Goal: Use online tool/utility

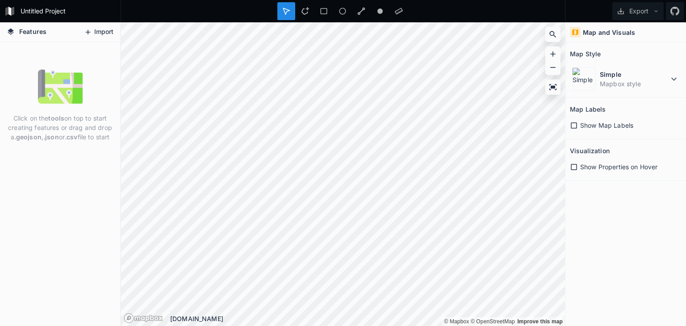
click at [94, 29] on button "Import" at bounding box center [98, 32] width 38 height 14
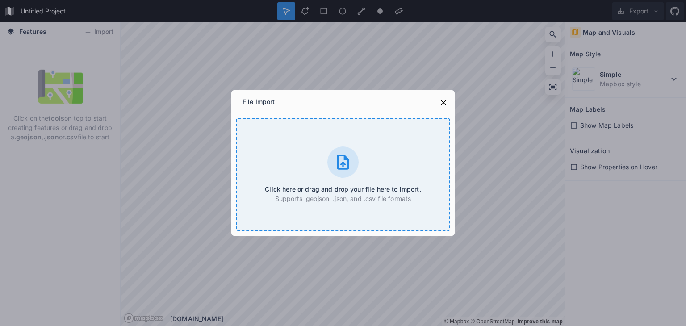
click at [341, 173] on div at bounding box center [342, 161] width 31 height 31
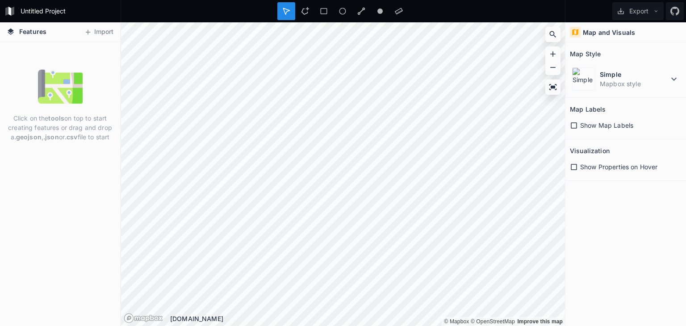
click at [66, 105] on img at bounding box center [60, 86] width 45 height 45
click at [58, 124] on p "Click on the tools on top to start creating features or drag and drop a .geojso…" at bounding box center [60, 127] width 107 height 28
click at [60, 135] on p "Click on the tools on top to start creating features or drag and drop a .geojso…" at bounding box center [60, 127] width 107 height 28
click at [75, 93] on img at bounding box center [60, 86] width 45 height 45
click at [661, 77] on dt "Simple" at bounding box center [633, 74] width 69 height 9
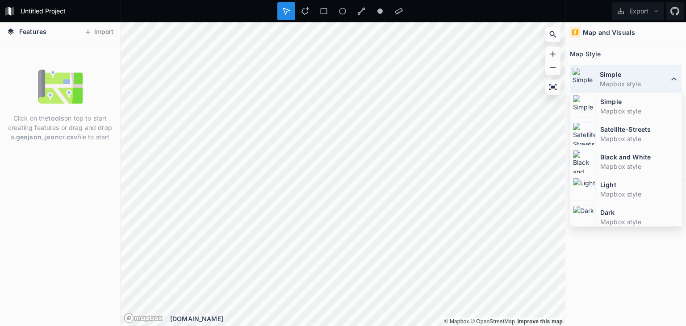
click at [673, 77] on icon at bounding box center [673, 79] width 11 height 11
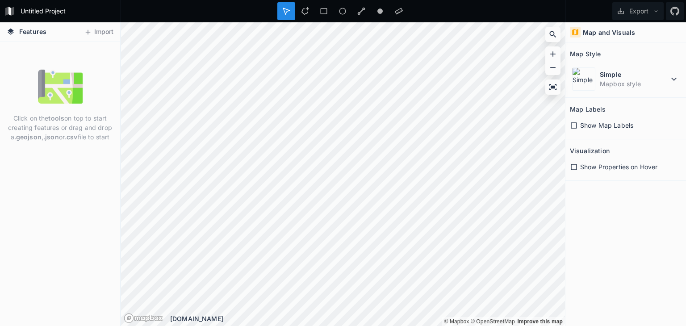
drag, startPoint x: 656, startPoint y: 207, endPoint x: 655, endPoint y: 183, distance: 23.2
click at [657, 206] on div "Map and Visuals Map Style Simple Mapbox style Map Labels Show Map Labels Visual…" at bounding box center [625, 173] width 121 height 303
click at [628, 125] on span "Show Map Labels" at bounding box center [606, 125] width 53 height 9
click at [610, 129] on span "Show Map Labels" at bounding box center [606, 125] width 53 height 9
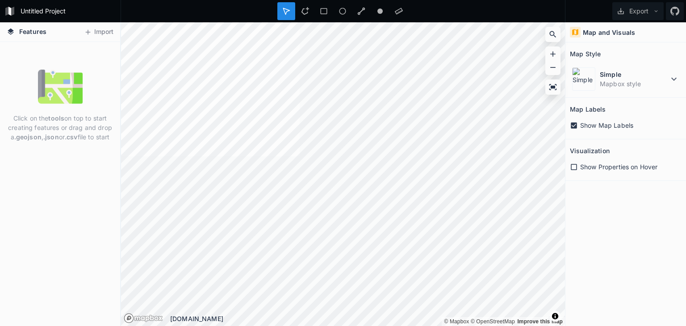
click at [574, 127] on icon at bounding box center [573, 125] width 6 height 6
click at [577, 167] on icon at bounding box center [573, 167] width 8 height 8
click at [93, 34] on button "Import" at bounding box center [98, 32] width 38 height 14
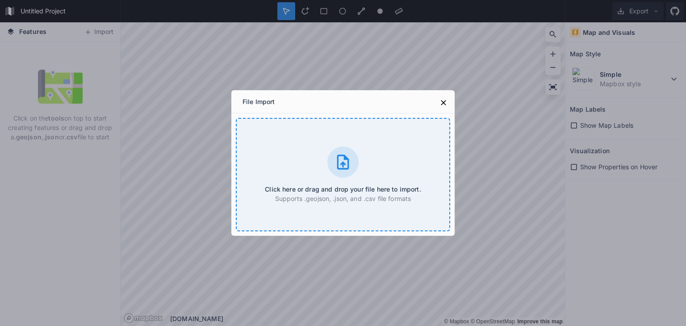
click at [330, 160] on div at bounding box center [342, 161] width 31 height 31
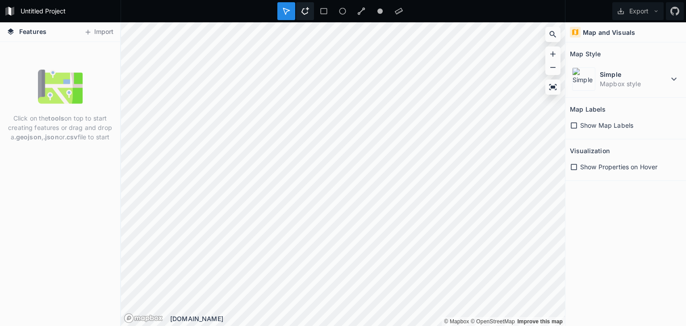
click at [315, 13] on div at bounding box center [324, 11] width 18 height 18
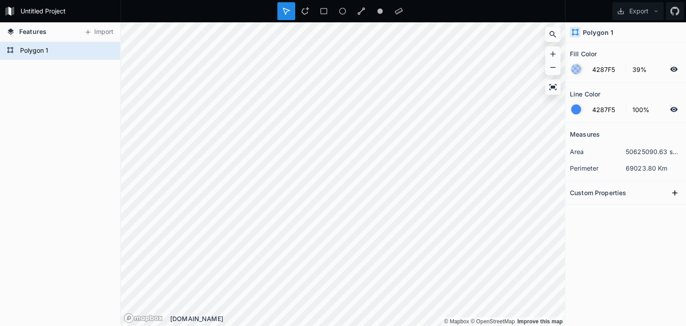
click at [58, 134] on div "Polygon 1" at bounding box center [60, 184] width 120 height 284
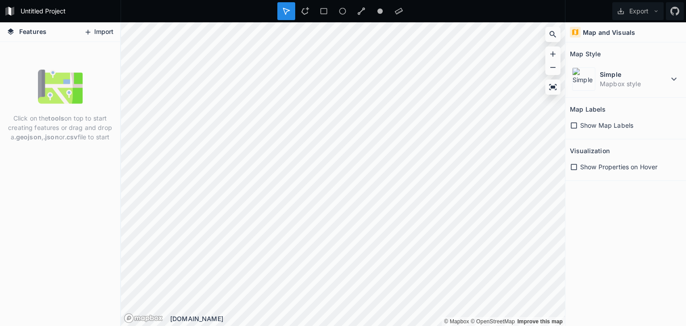
click at [91, 30] on button "Import" at bounding box center [98, 32] width 38 height 14
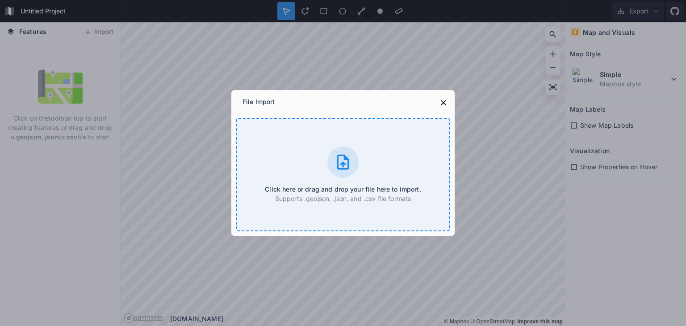
click at [336, 165] on icon at bounding box center [343, 162] width 18 height 18
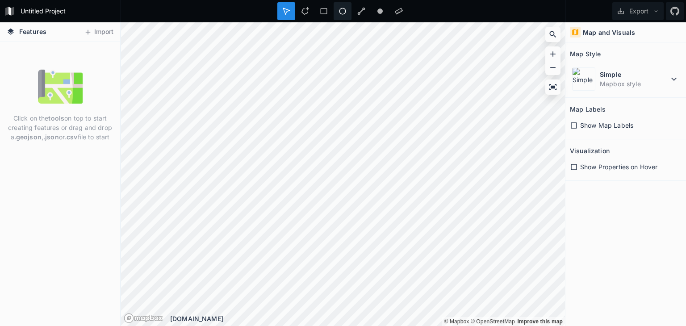
click at [341, 13] on icon at bounding box center [342, 11] width 8 height 8
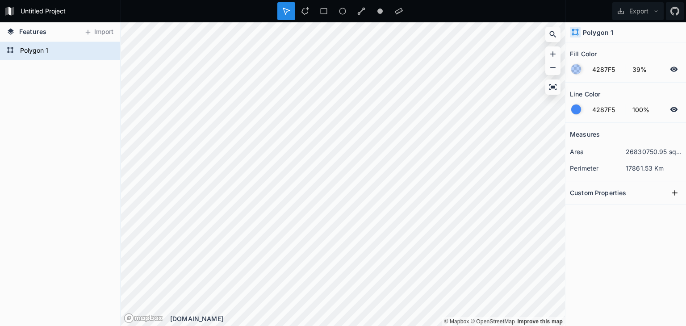
click at [634, 246] on div "Measures area 26830750.95 sq. km perimeter 17861.53 Km Custom Properties" at bounding box center [625, 202] width 121 height 158
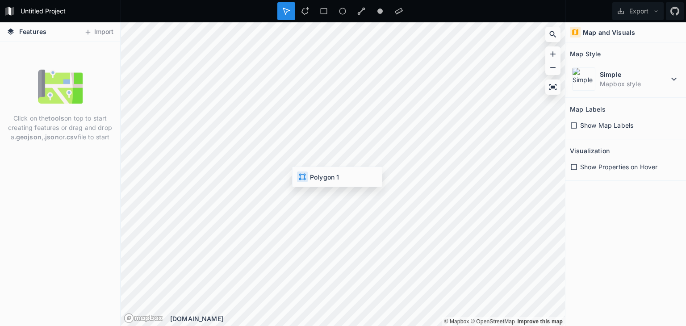
drag, startPoint x: 79, startPoint y: 179, endPoint x: 75, endPoint y: 162, distance: 17.0
click at [79, 178] on div "Click on the tools on top to start creating features or drag and drop a .geojso…" at bounding box center [60, 184] width 120 height 284
click at [56, 111] on div "Click on the tools on top to start creating features or drag and drop a .geojso…" at bounding box center [60, 105] width 120 height 82
click at [56, 118] on strong "tools" at bounding box center [56, 118] width 16 height 8
click at [58, 138] on p "Click on the tools on top to start creating features or drag and drop a .geojso…" at bounding box center [60, 127] width 107 height 28
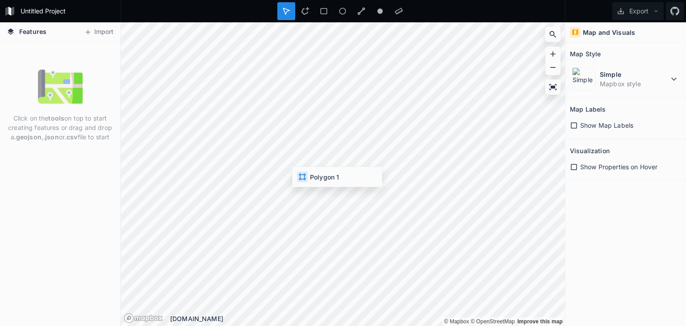
click at [58, 120] on strong "tools" at bounding box center [56, 118] width 16 height 8
click at [50, 83] on img at bounding box center [60, 86] width 45 height 45
click at [23, 135] on strong ".geojson" at bounding box center [27, 137] width 27 height 8
drag, startPoint x: 13, startPoint y: 136, endPoint x: 33, endPoint y: 138, distance: 20.6
click at [33, 138] on strong ".geojson" at bounding box center [27, 137] width 27 height 8
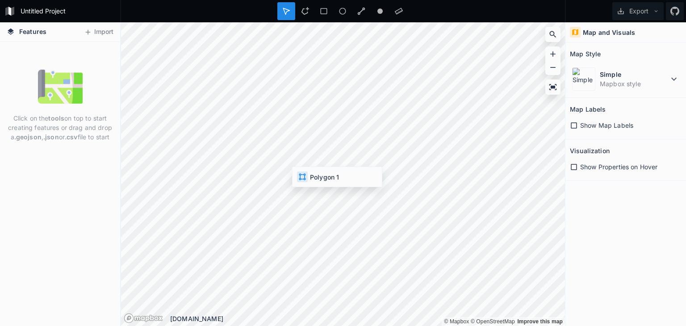
click at [42, 129] on p "Click on the tools on top to start creating features or drag and drop a .geojso…" at bounding box center [60, 127] width 107 height 28
click at [89, 35] on icon at bounding box center [88, 32] width 8 height 8
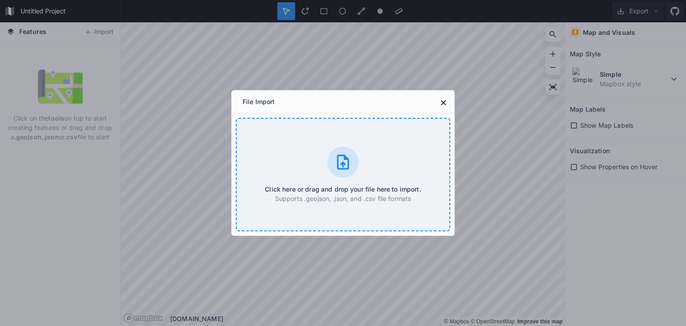
click at [293, 140] on div "Click here or drag and drop your file here to import. Supports .geojson, .json,…" at bounding box center [343, 174] width 214 height 113
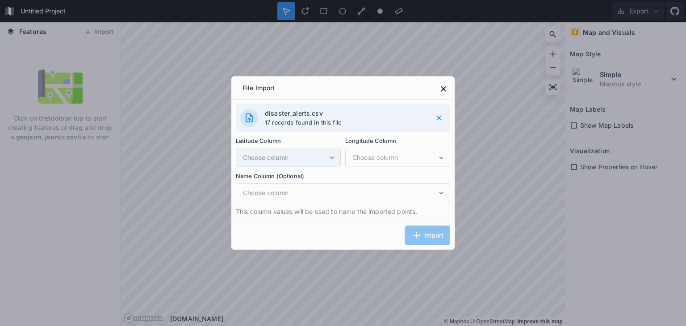
click at [311, 158] on span "Choose column" at bounding box center [285, 157] width 85 height 9
click at [329, 158] on icon at bounding box center [332, 158] width 8 height 8
click at [330, 158] on icon at bounding box center [332, 158] width 8 height 8
click at [330, 158] on icon at bounding box center [332, 157] width 4 height 3
click at [418, 155] on span "Choose column" at bounding box center [394, 157] width 85 height 9
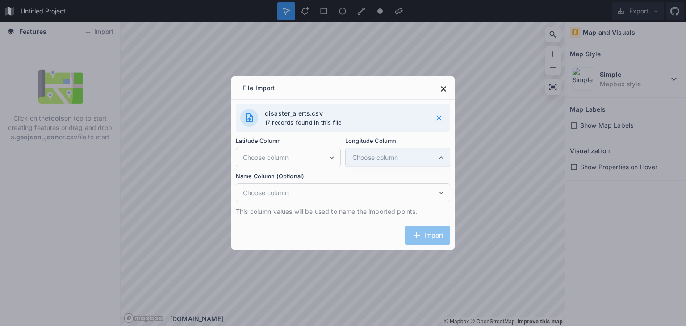
click at [441, 158] on icon at bounding box center [441, 158] width 8 height 8
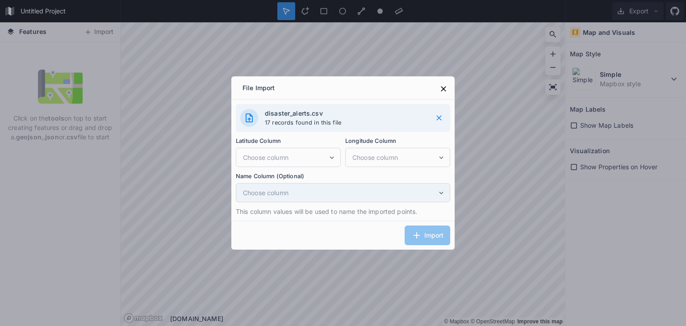
click at [424, 194] on span "Choose column" at bounding box center [340, 192] width 194 height 9
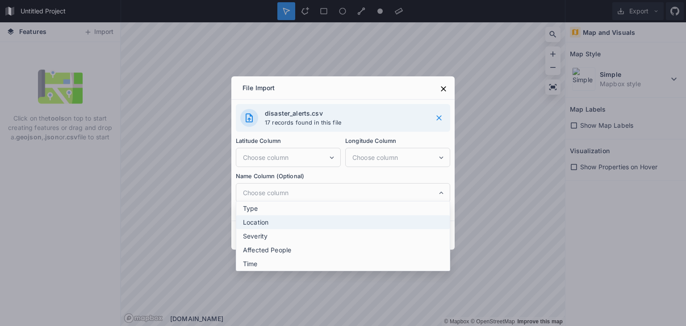
click at [370, 222] on span "Location" at bounding box center [345, 221] width 204 height 9
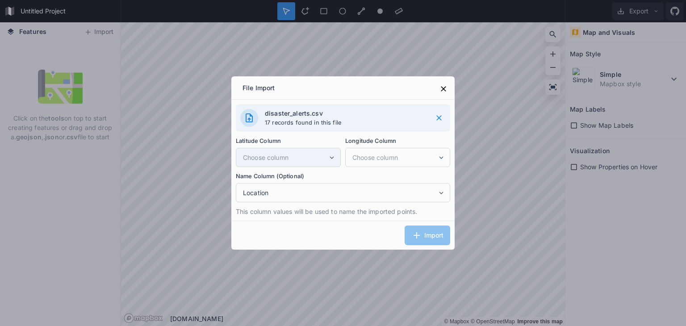
click at [302, 154] on span "Choose column" at bounding box center [285, 157] width 85 height 9
click at [376, 155] on span "Choose column" at bounding box center [394, 157] width 85 height 9
drag, startPoint x: 310, startPoint y: 154, endPoint x: 321, endPoint y: 156, distance: 11.7
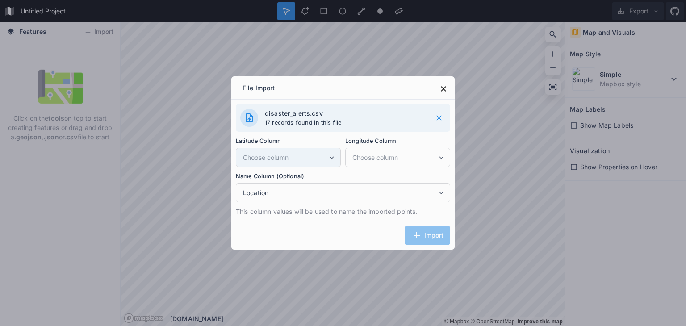
click at [310, 154] on span "Choose column" at bounding box center [285, 157] width 85 height 9
click at [402, 162] on div "Choose column" at bounding box center [397, 157] width 105 height 19
click at [430, 238] on div "Import" at bounding box center [342, 234] width 223 height 29
click at [440, 88] on icon at bounding box center [443, 88] width 9 height 9
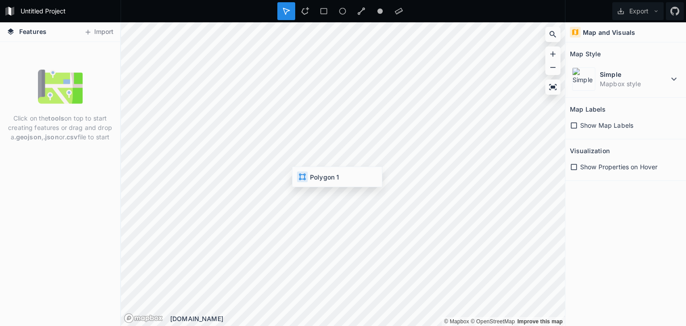
click at [288, 9] on icon at bounding box center [286, 11] width 8 height 8
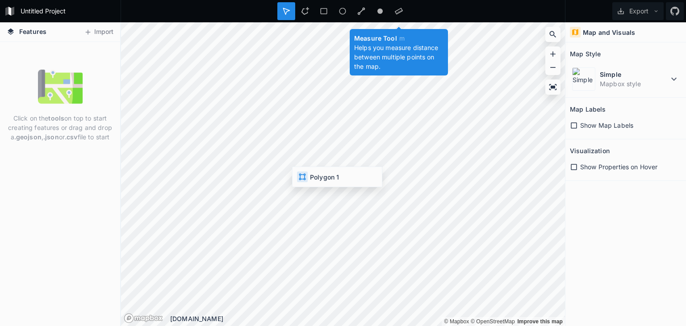
click at [422, 12] on div "Measure Tool m Helps you measure distance between multiple points on the map." at bounding box center [343, 11] width 445 height 22
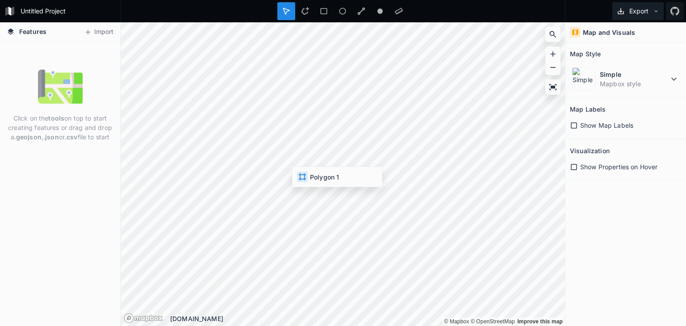
click at [660, 15] on button "Export" at bounding box center [637, 11] width 51 height 18
click at [644, 208] on div "Map and Visuals Map Style Simple Mapbox style Map Labels Show Map Labels Visual…" at bounding box center [625, 173] width 121 height 303
click at [40, 29] on span "Features" at bounding box center [32, 31] width 27 height 9
drag, startPoint x: 25, startPoint y: 30, endPoint x: 22, endPoint y: 37, distance: 7.2
click at [25, 31] on span "Features" at bounding box center [32, 31] width 27 height 9
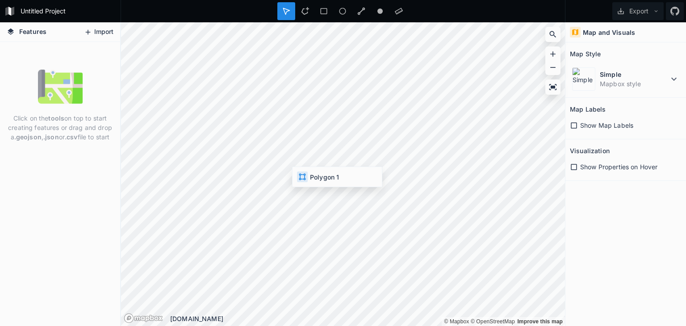
click at [104, 31] on button "Import" at bounding box center [98, 32] width 38 height 14
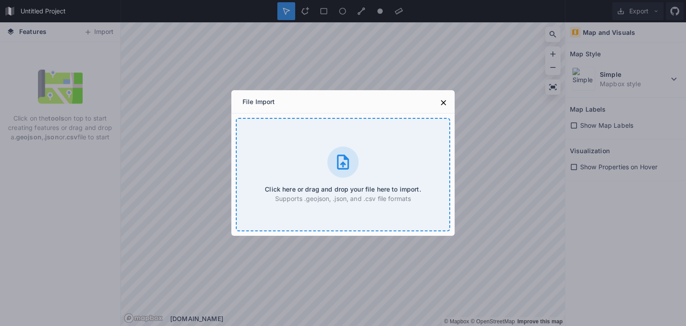
click at [340, 166] on icon at bounding box center [343, 162] width 18 height 18
